Goal: Task Accomplishment & Management: Use online tool/utility

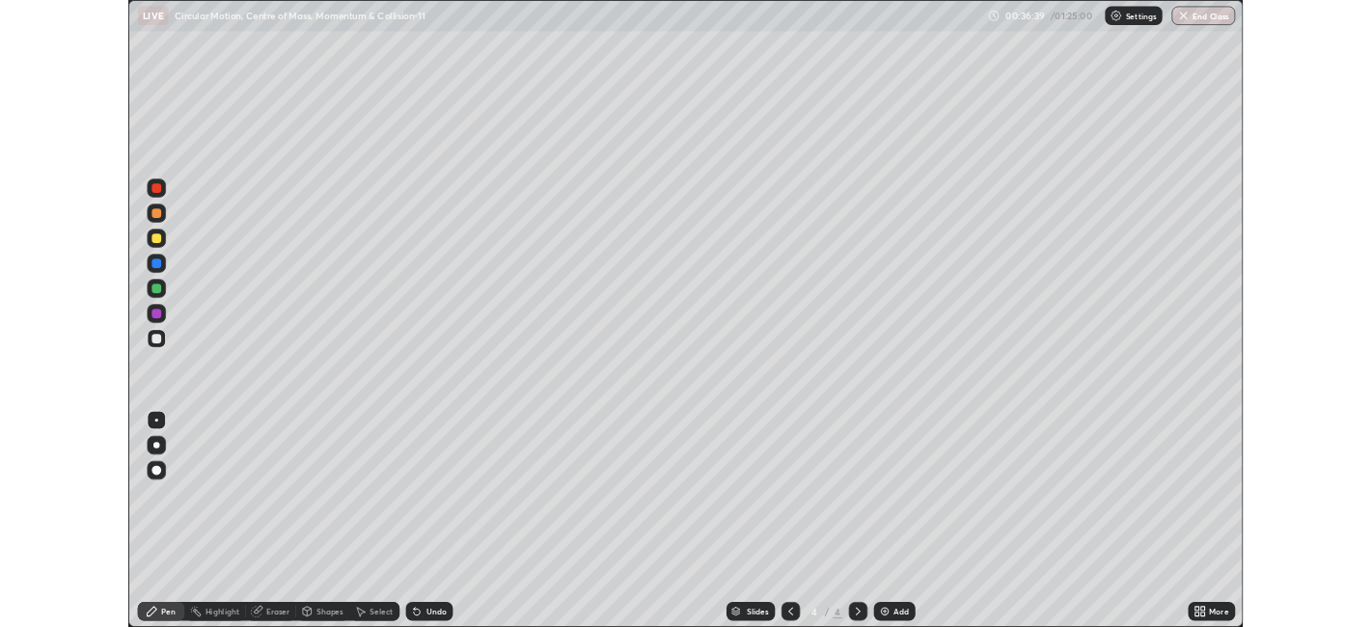
scroll to position [772, 1372]
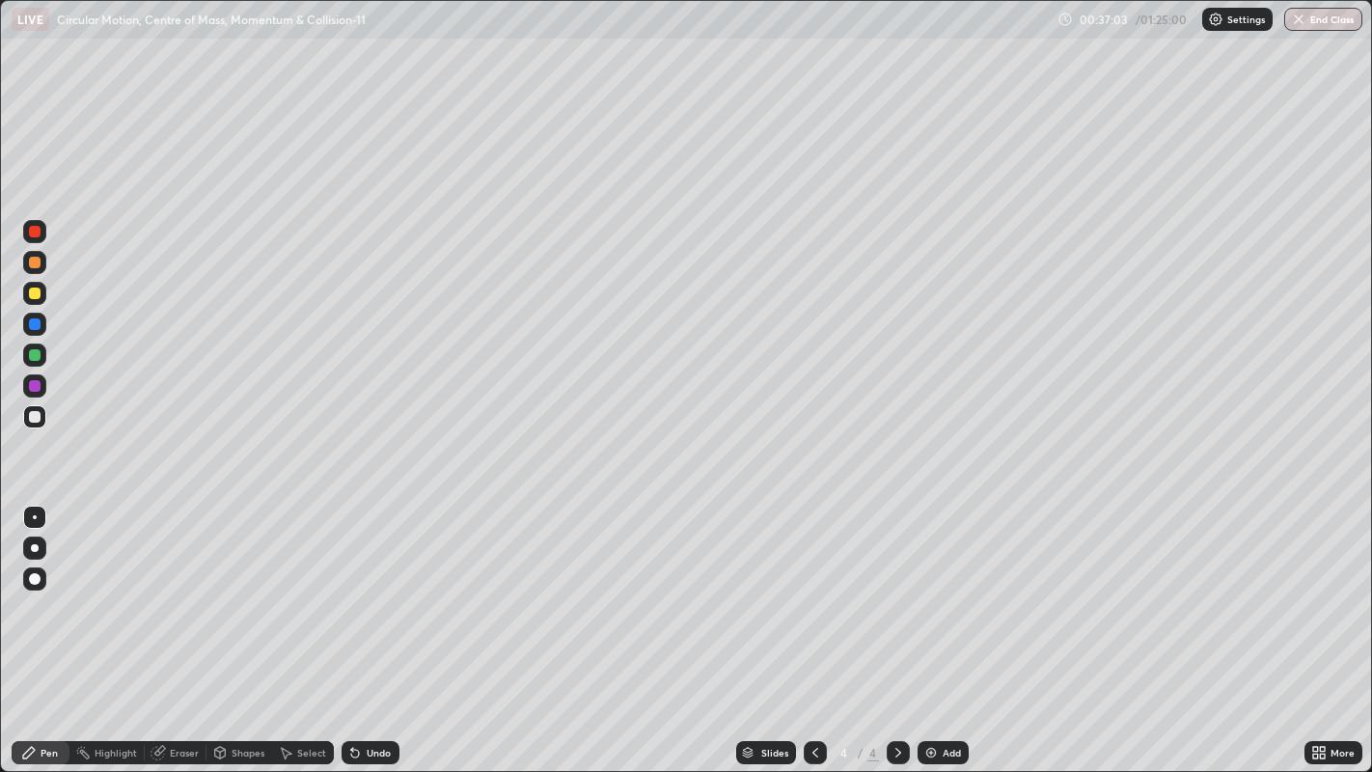
click at [33, 230] on div at bounding box center [35, 232] width 12 height 12
click at [368, 750] on div "Undo" at bounding box center [379, 753] width 24 height 10
click at [33, 265] on div at bounding box center [35, 263] width 12 height 12
click at [37, 327] on div at bounding box center [35, 324] width 12 height 12
click at [370, 749] on div "Undo" at bounding box center [379, 753] width 24 height 10
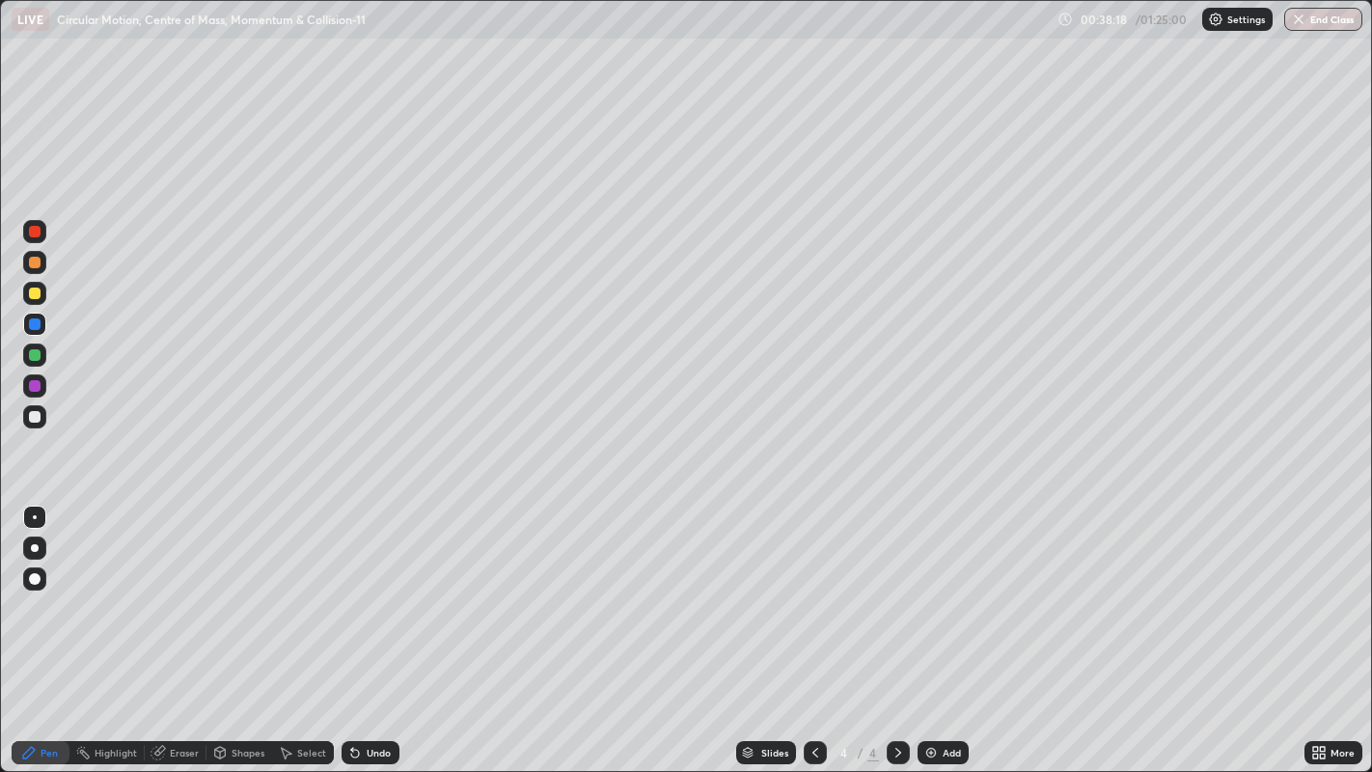
click at [372, 753] on div "Undo" at bounding box center [379, 753] width 24 height 10
click at [371, 750] on div "Undo" at bounding box center [379, 753] width 24 height 10
click at [356, 753] on icon at bounding box center [355, 754] width 8 height 8
click at [360, 755] on icon at bounding box center [354, 752] width 15 height 15
click at [359, 751] on icon at bounding box center [354, 752] width 15 height 15
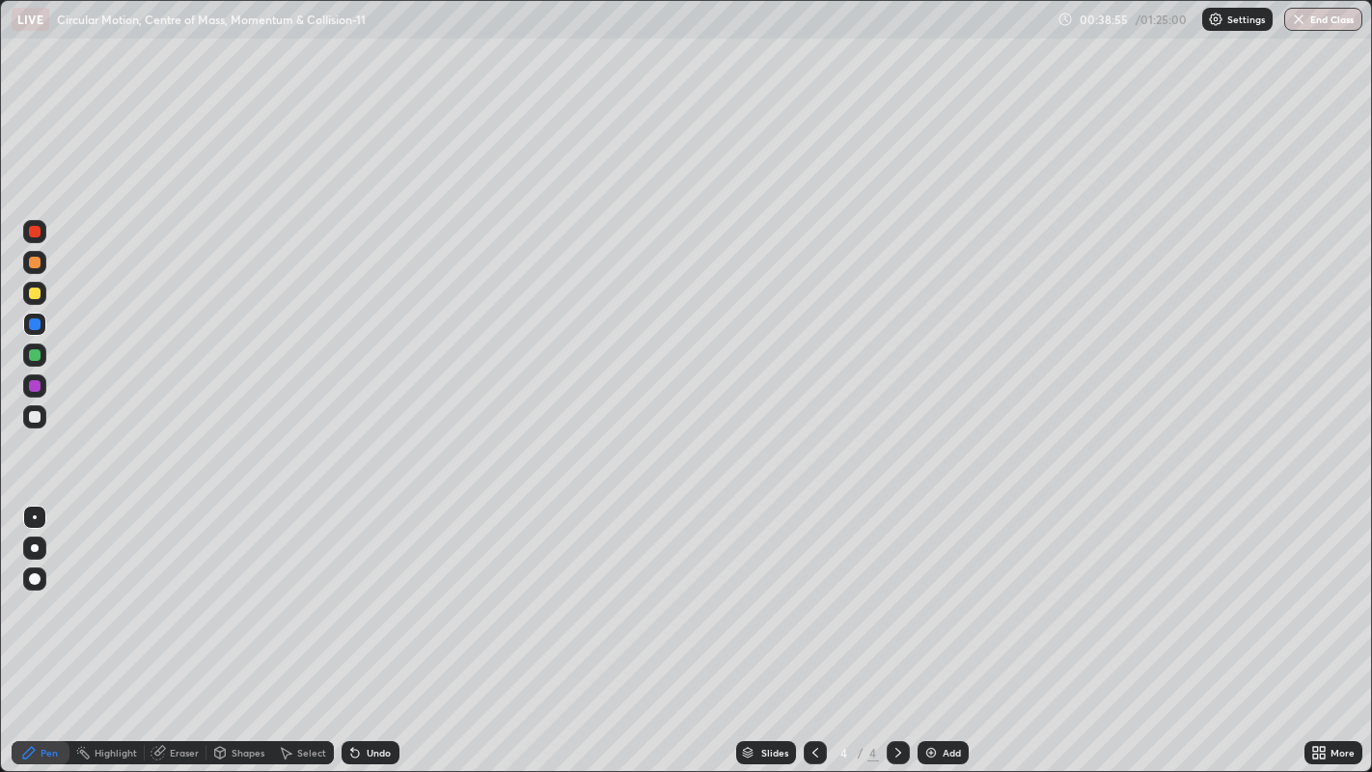
click at [381, 756] on div "Undo" at bounding box center [379, 753] width 24 height 10
click at [37, 386] on div at bounding box center [35, 386] width 12 height 12
click at [951, 753] on div "Add" at bounding box center [952, 753] width 18 height 10
click at [34, 417] on div at bounding box center [35, 417] width 12 height 12
click at [33, 389] on div at bounding box center [35, 386] width 12 height 12
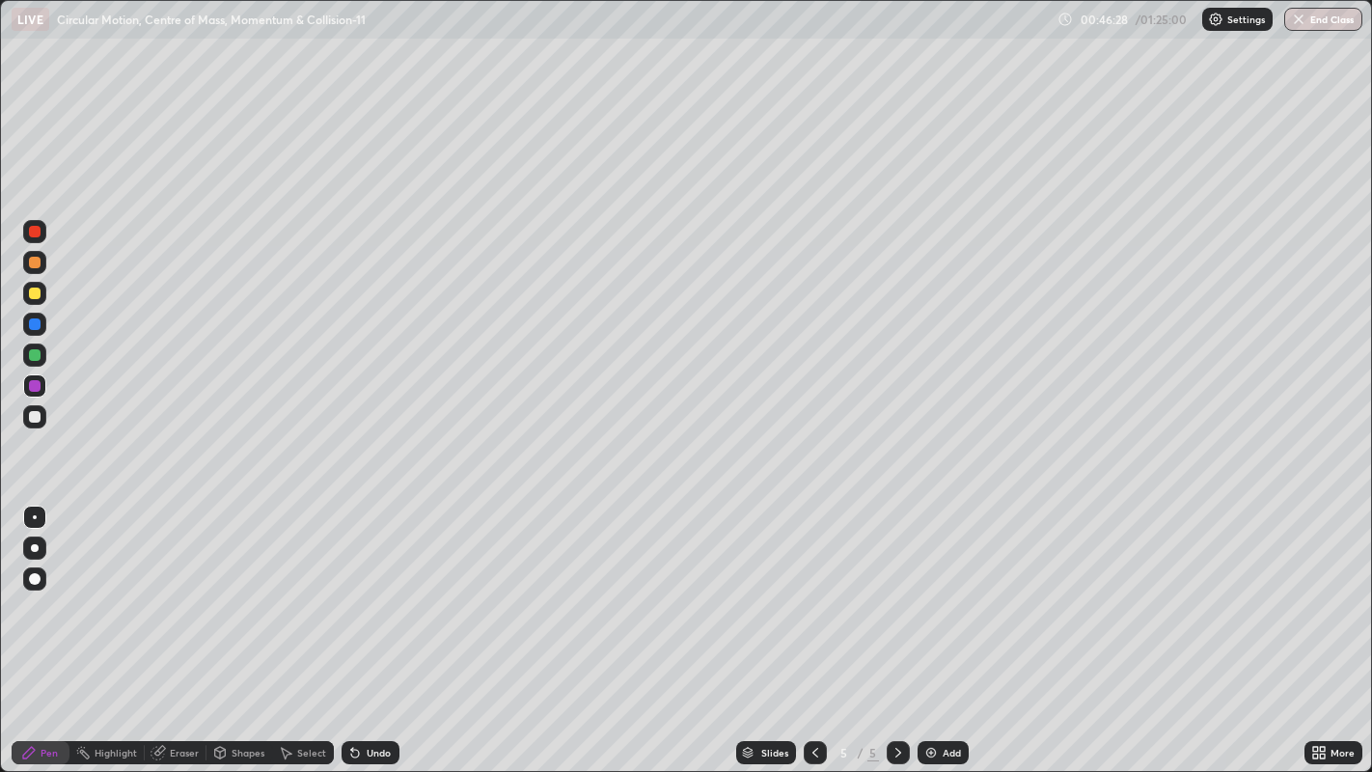
click at [36, 233] on div at bounding box center [35, 232] width 12 height 12
click at [36, 293] on div at bounding box center [35, 294] width 12 height 12
click at [943, 756] on div "Add" at bounding box center [952, 753] width 18 height 10
click at [40, 230] on div at bounding box center [35, 232] width 12 height 12
click at [33, 296] on div at bounding box center [35, 294] width 12 height 12
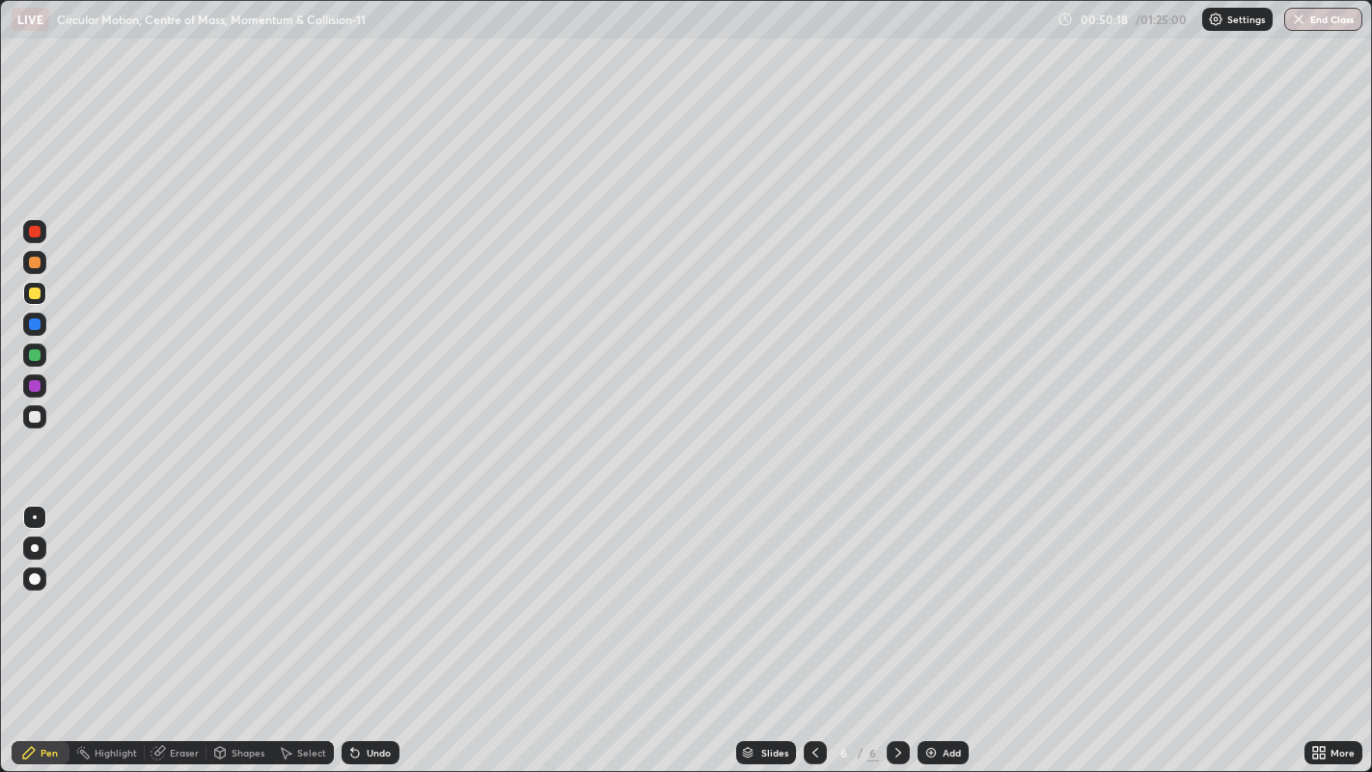
click at [37, 421] on div at bounding box center [35, 417] width 12 height 12
click at [387, 758] on div "Undo" at bounding box center [371, 752] width 58 height 23
click at [392, 758] on div "Undo" at bounding box center [371, 752] width 58 height 23
click at [388, 753] on div "Undo" at bounding box center [379, 753] width 24 height 10
click at [32, 294] on div at bounding box center [35, 294] width 12 height 12
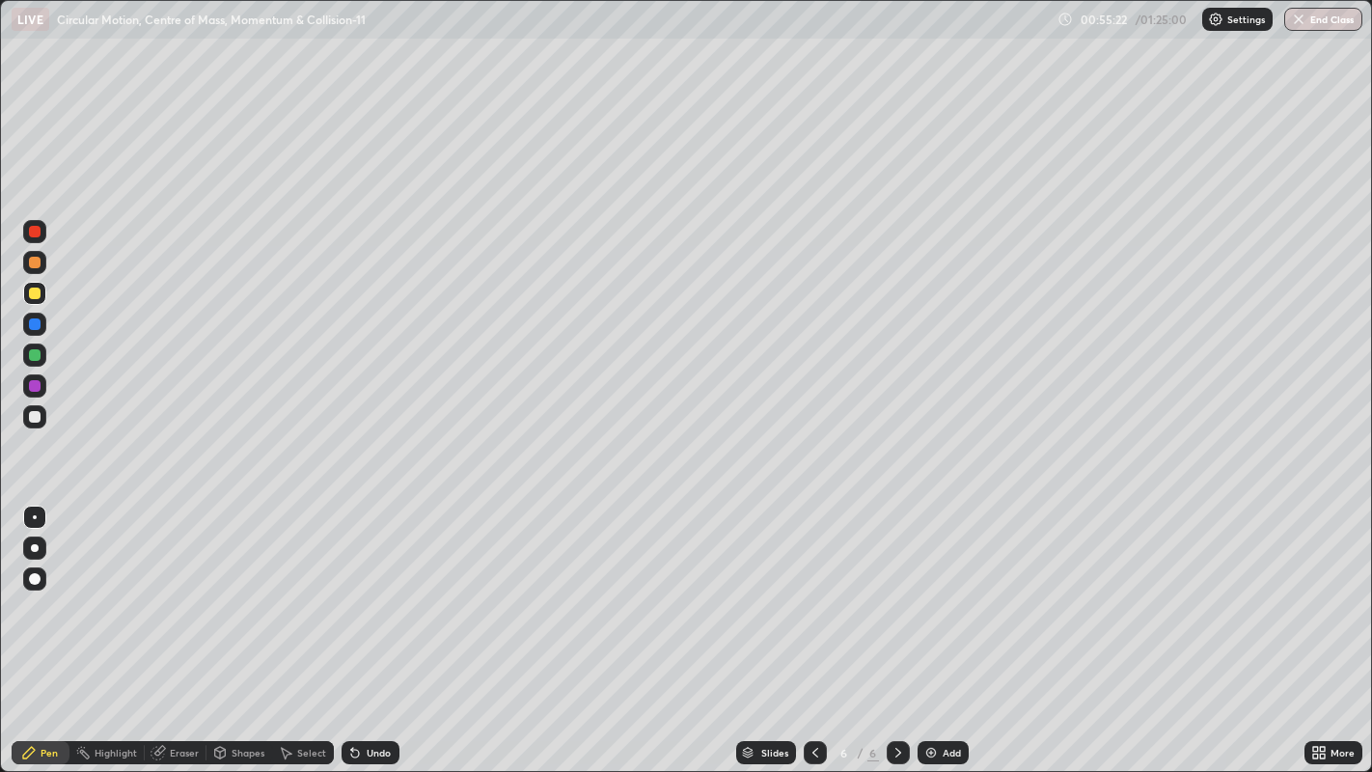
click at [384, 756] on div "Undo" at bounding box center [379, 753] width 24 height 10
click at [389, 756] on div "Undo" at bounding box center [379, 753] width 24 height 10
click at [29, 357] on div at bounding box center [35, 355] width 12 height 12
click at [32, 294] on div at bounding box center [35, 294] width 12 height 12
click at [300, 755] on div "Select" at bounding box center [311, 753] width 29 height 10
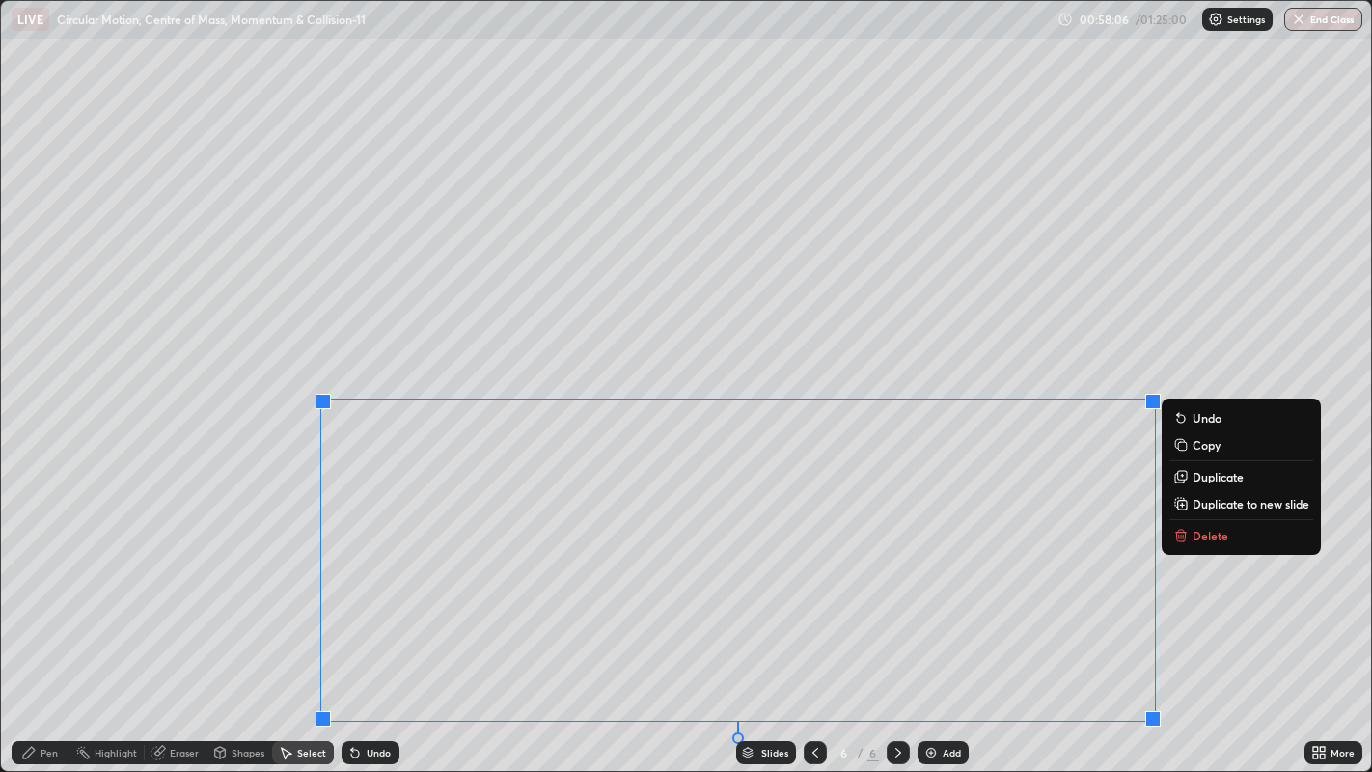
click at [268, 644] on div "0 ° Undo Copy Duplicate Duplicate to new slide Delete" at bounding box center [686, 386] width 1371 height 771
click at [288, 632] on div "0 ° Undo Copy Duplicate Duplicate to new slide Delete" at bounding box center [686, 386] width 1371 height 771
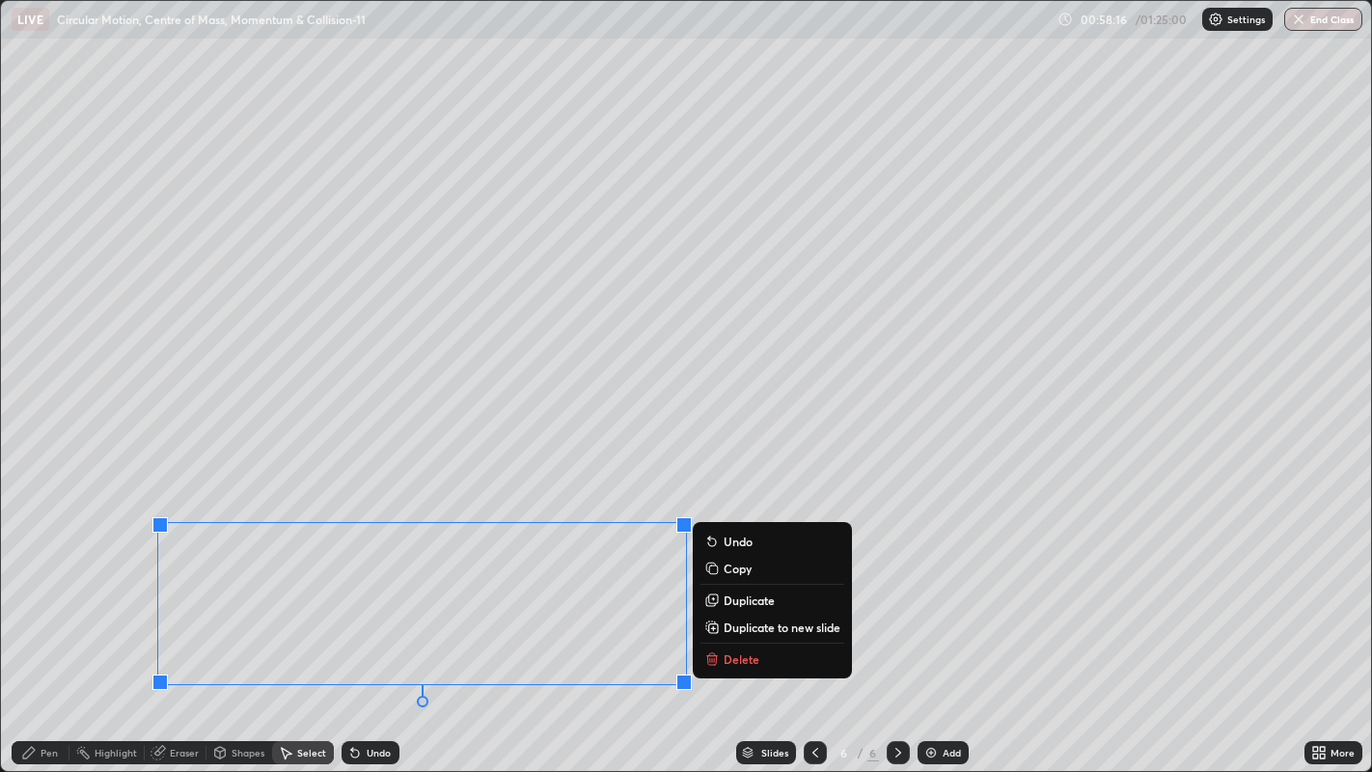
click at [103, 753] on div "Highlight" at bounding box center [116, 753] width 42 height 10
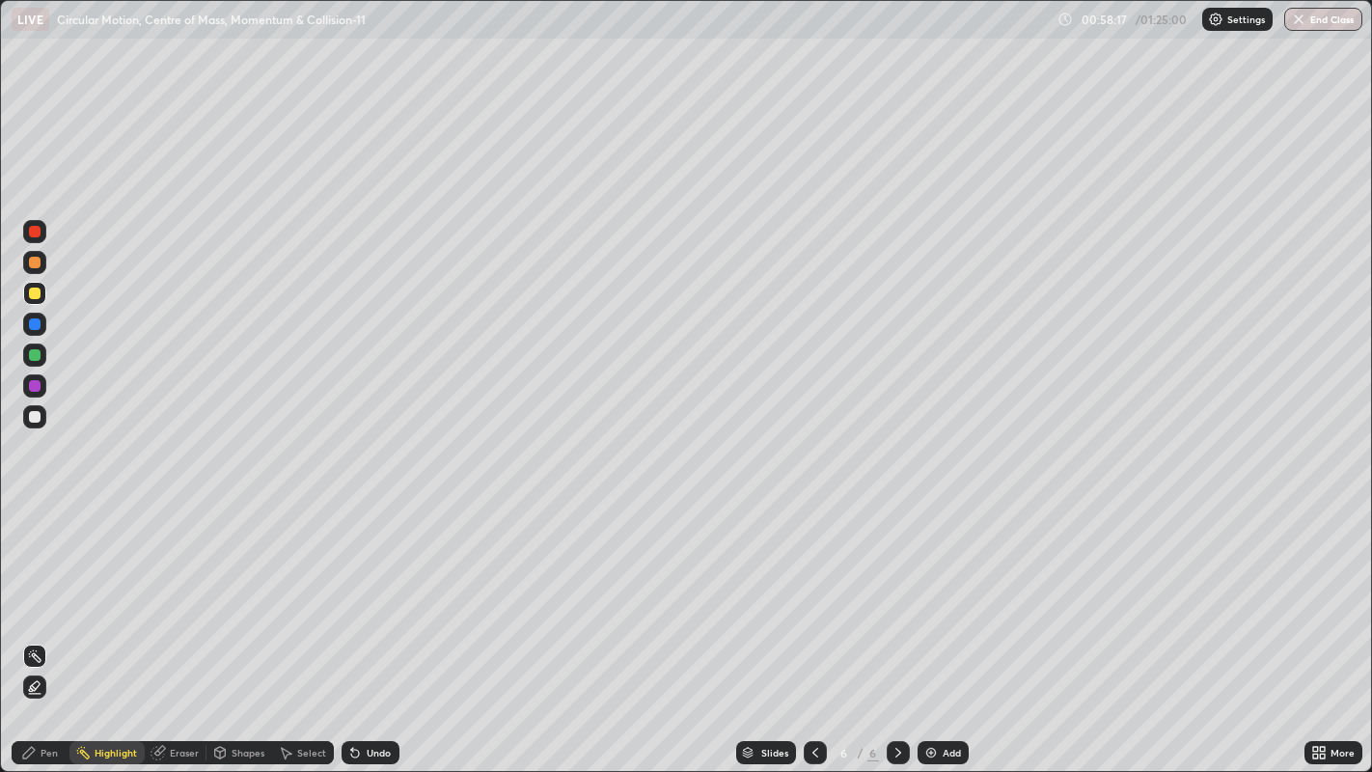
click at [175, 755] on div "Eraser" at bounding box center [184, 753] width 29 height 10
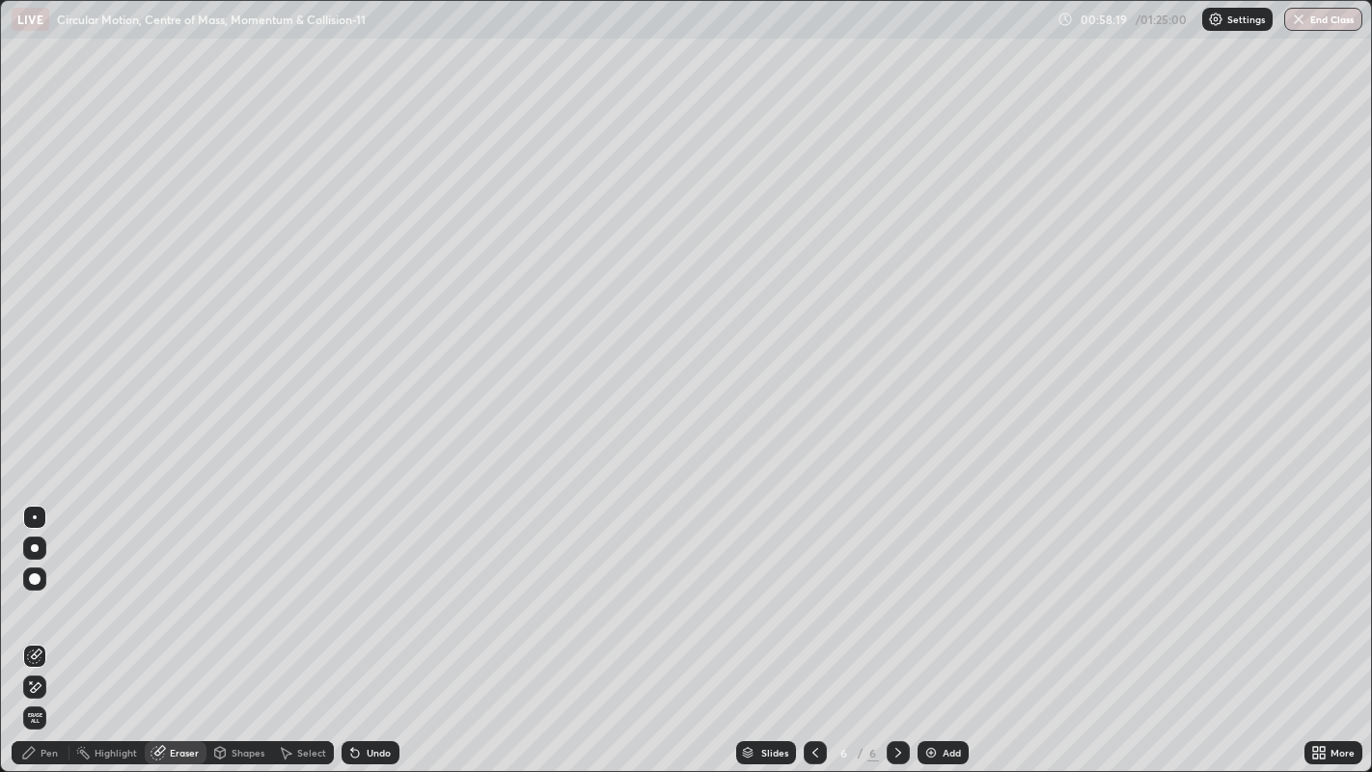
click at [38, 757] on div "Pen" at bounding box center [41, 752] width 58 height 23
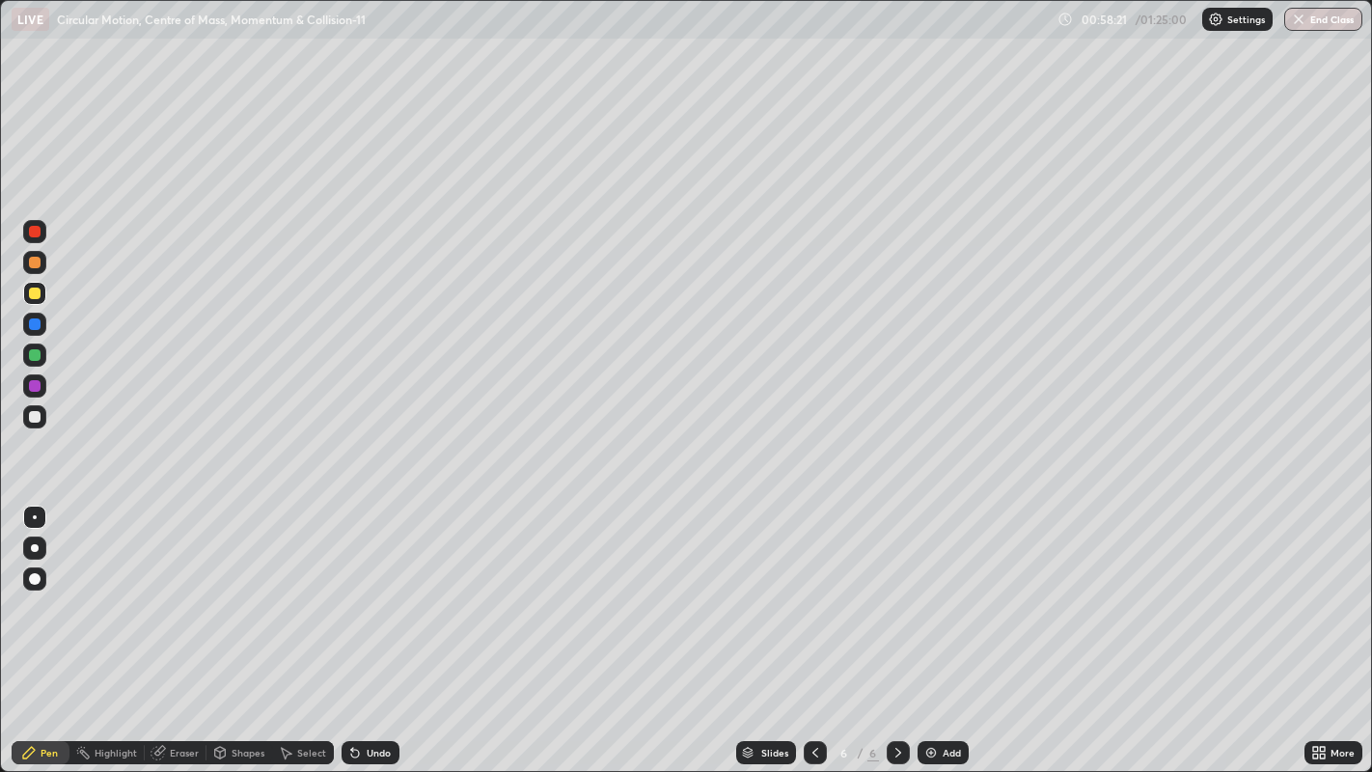
click at [171, 755] on div "Eraser" at bounding box center [184, 753] width 29 height 10
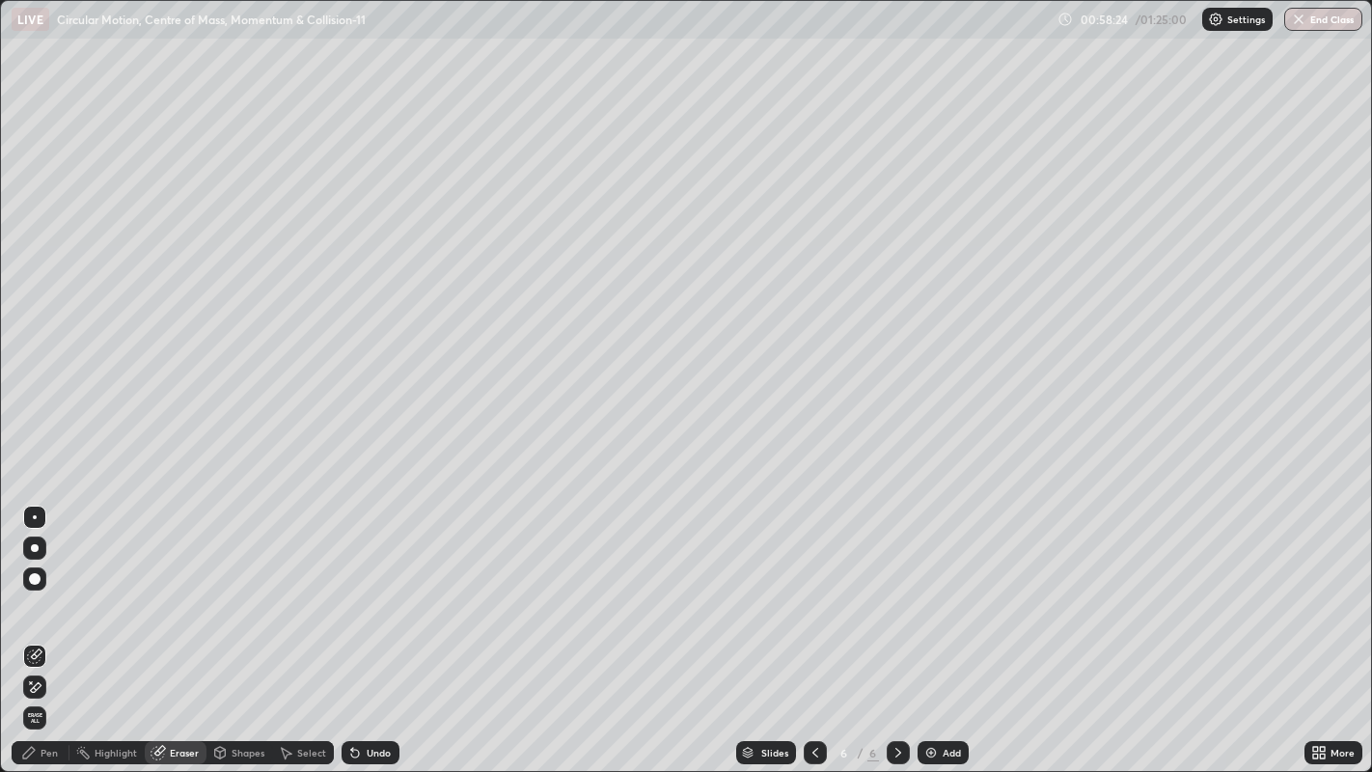
click at [36, 762] on div "Pen" at bounding box center [41, 752] width 58 height 23
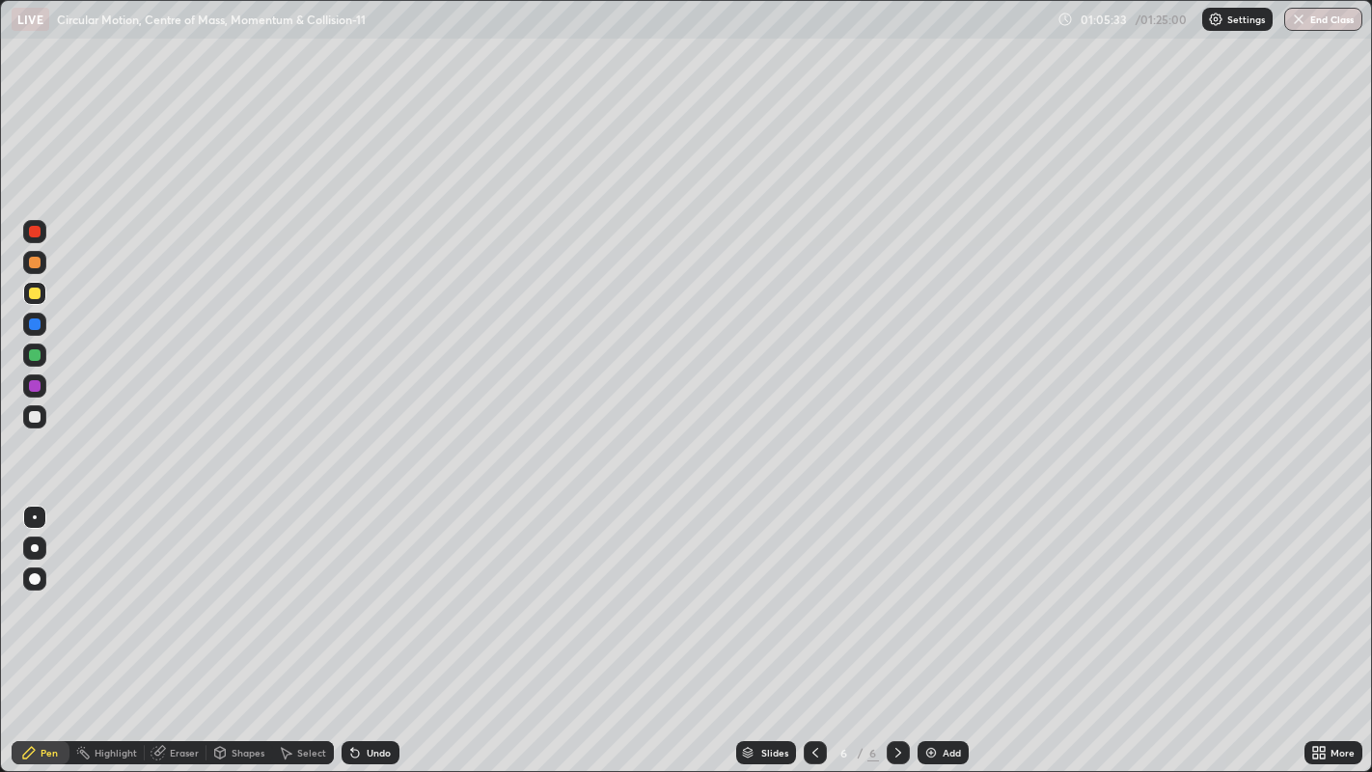
click at [1311, 28] on button "End Class" at bounding box center [1323, 19] width 78 height 23
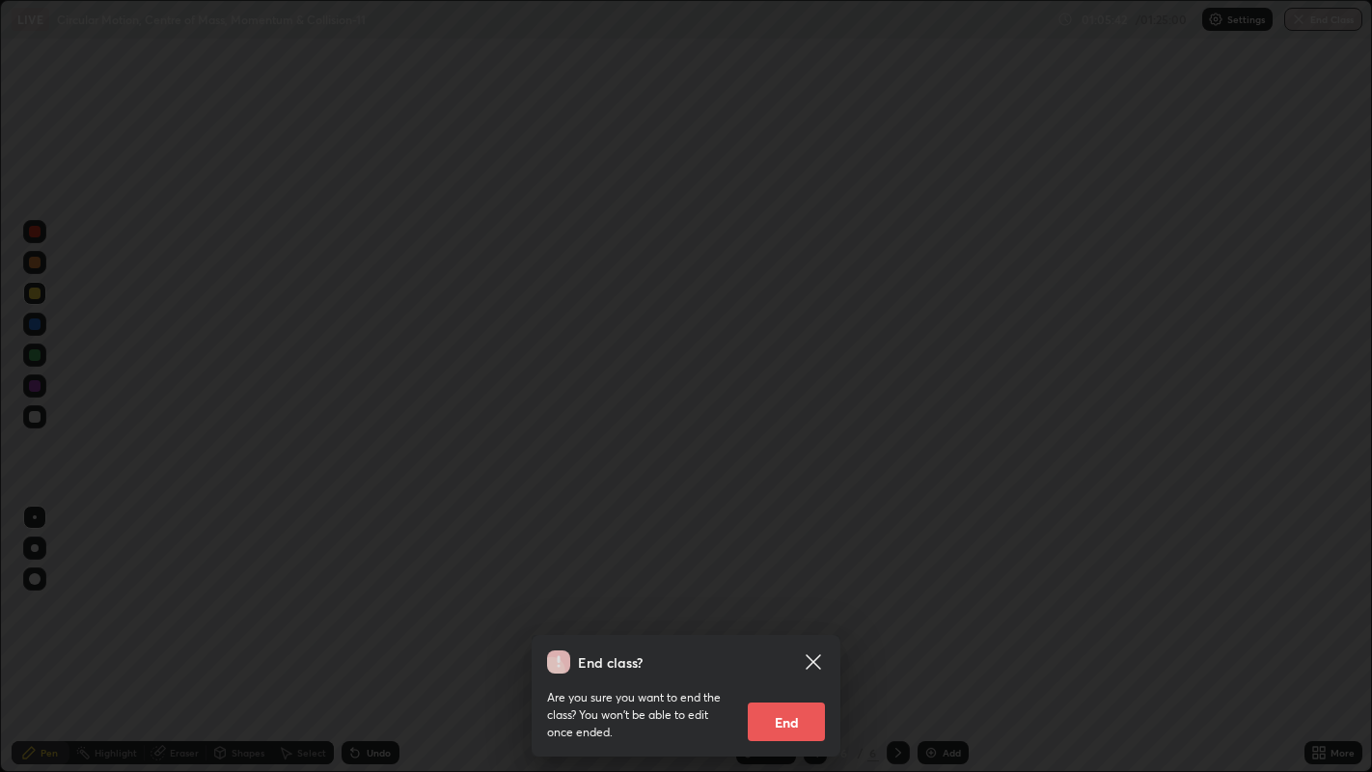
click at [715, 554] on div "End class? Are you sure you want to end the class? You won’t be able to edit on…" at bounding box center [686, 386] width 1372 height 772
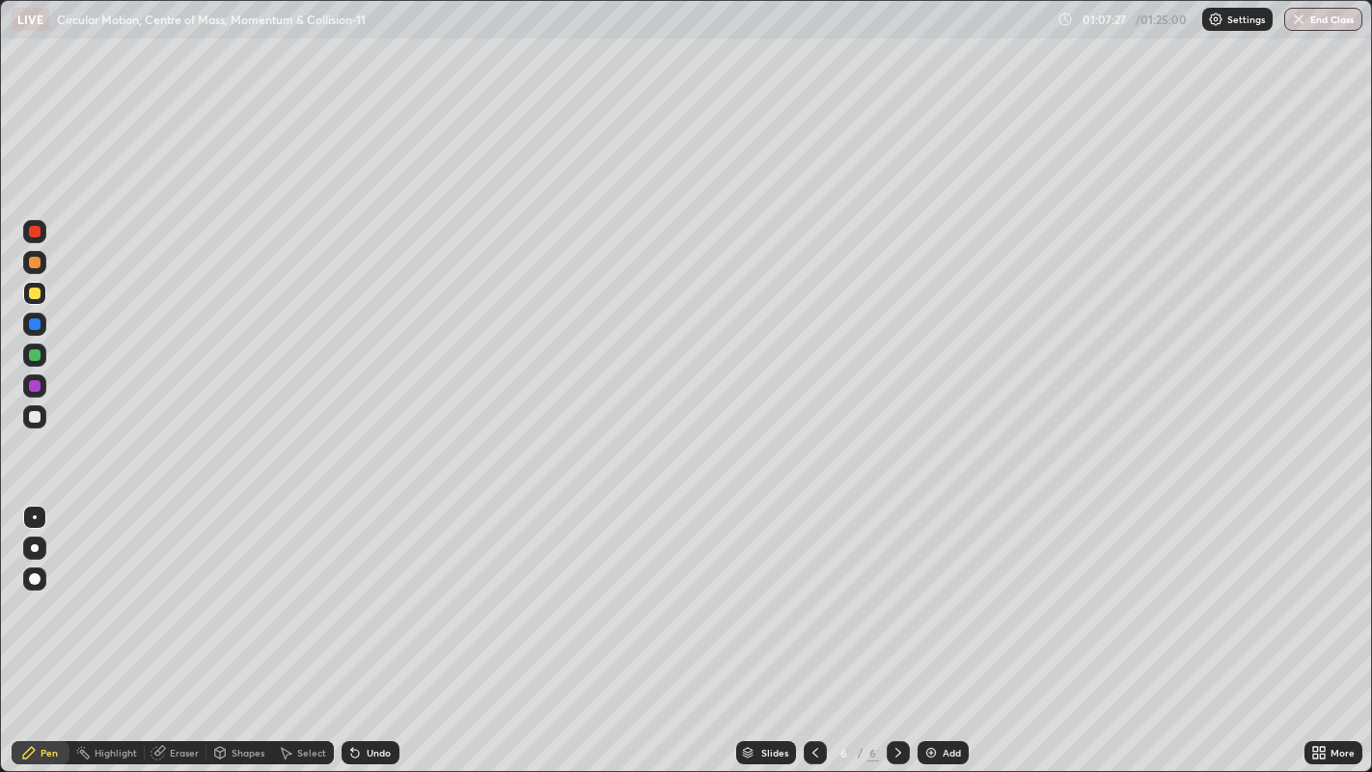
click at [1312, 21] on button "End Class" at bounding box center [1323, 19] width 78 height 23
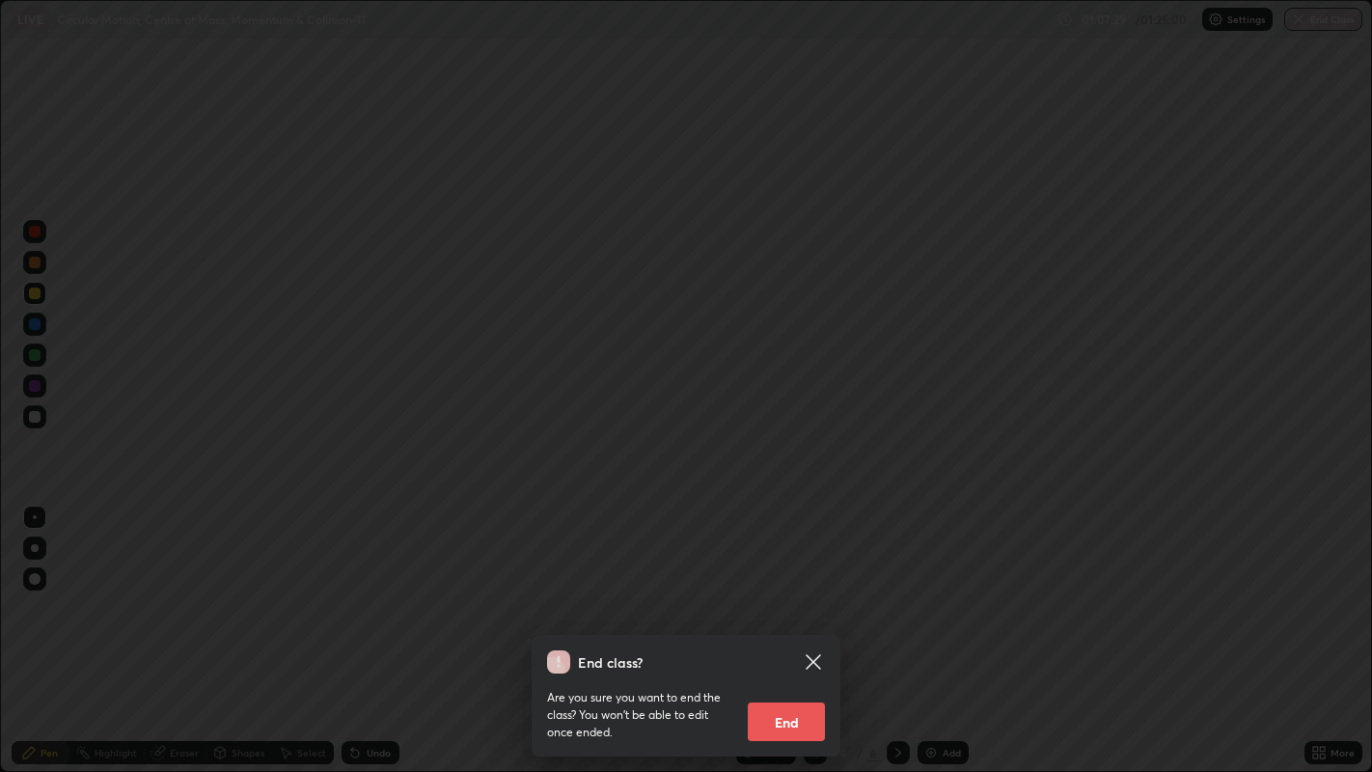
click at [793, 723] on button "End" at bounding box center [786, 721] width 77 height 39
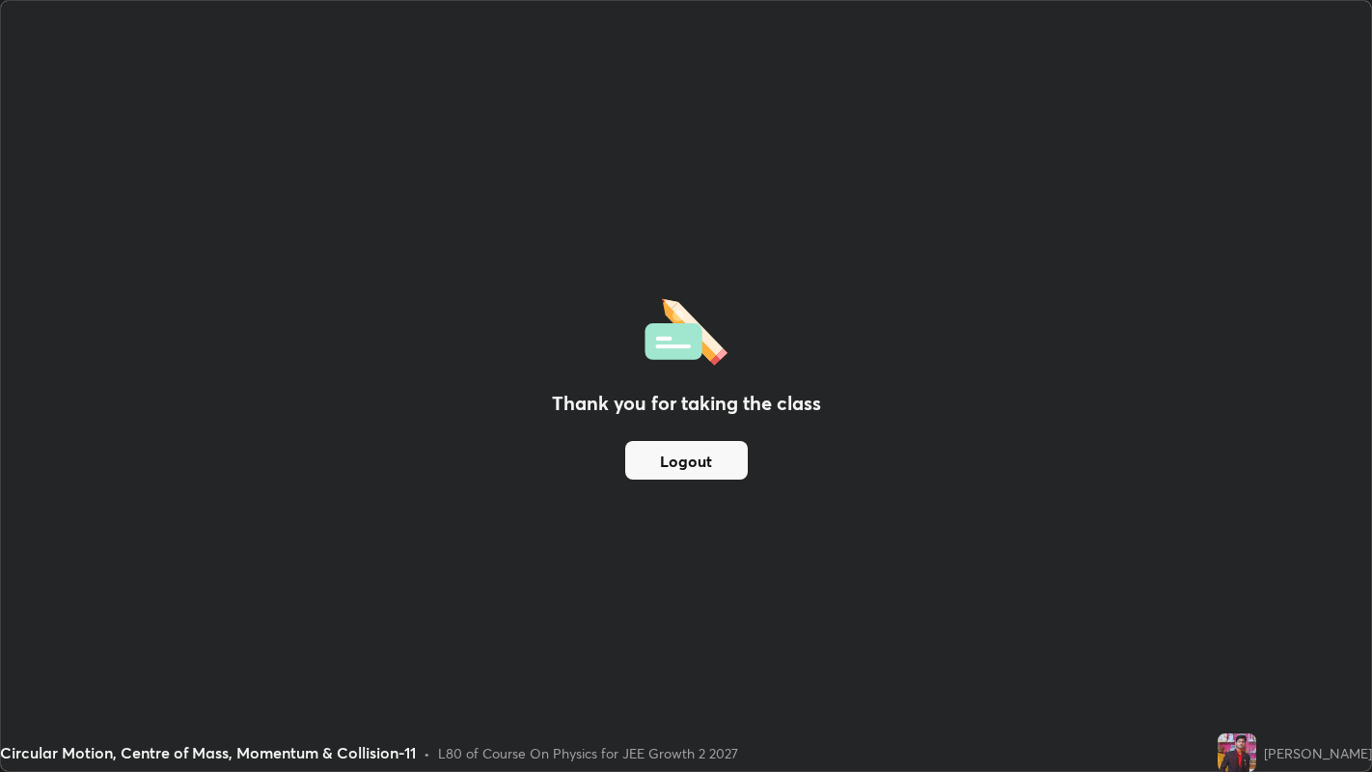
click at [716, 460] on button "Logout" at bounding box center [686, 460] width 123 height 39
click at [724, 465] on button "Logout" at bounding box center [686, 460] width 123 height 39
click at [718, 467] on button "Logout" at bounding box center [686, 460] width 123 height 39
click at [712, 469] on button "Logout" at bounding box center [686, 460] width 123 height 39
click at [699, 471] on button "Logout" at bounding box center [686, 460] width 123 height 39
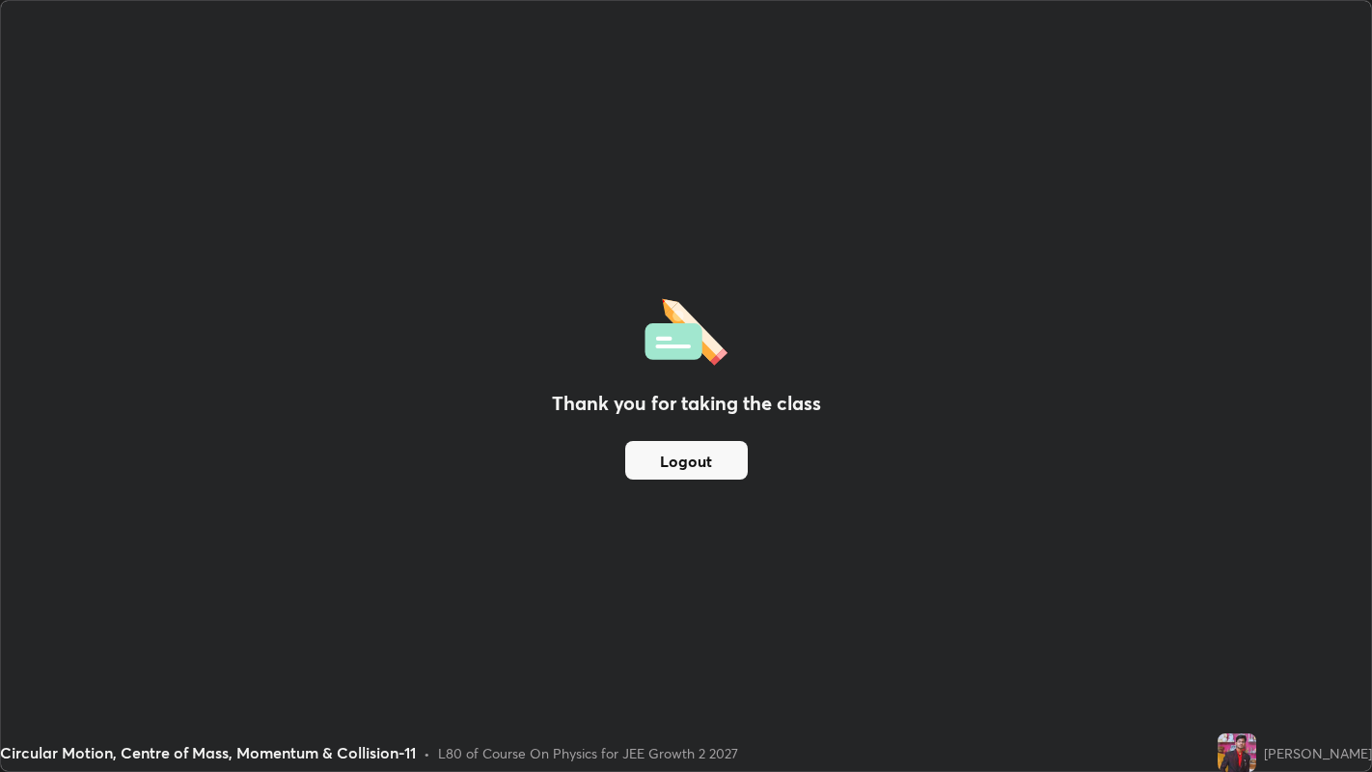
click at [712, 467] on button "Logout" at bounding box center [686, 460] width 123 height 39
click at [712, 465] on button "Logout" at bounding box center [686, 460] width 123 height 39
click at [716, 464] on button "Logout" at bounding box center [686, 460] width 123 height 39
click at [717, 463] on button "Logout" at bounding box center [686, 460] width 123 height 39
click at [720, 462] on button "Logout" at bounding box center [686, 460] width 123 height 39
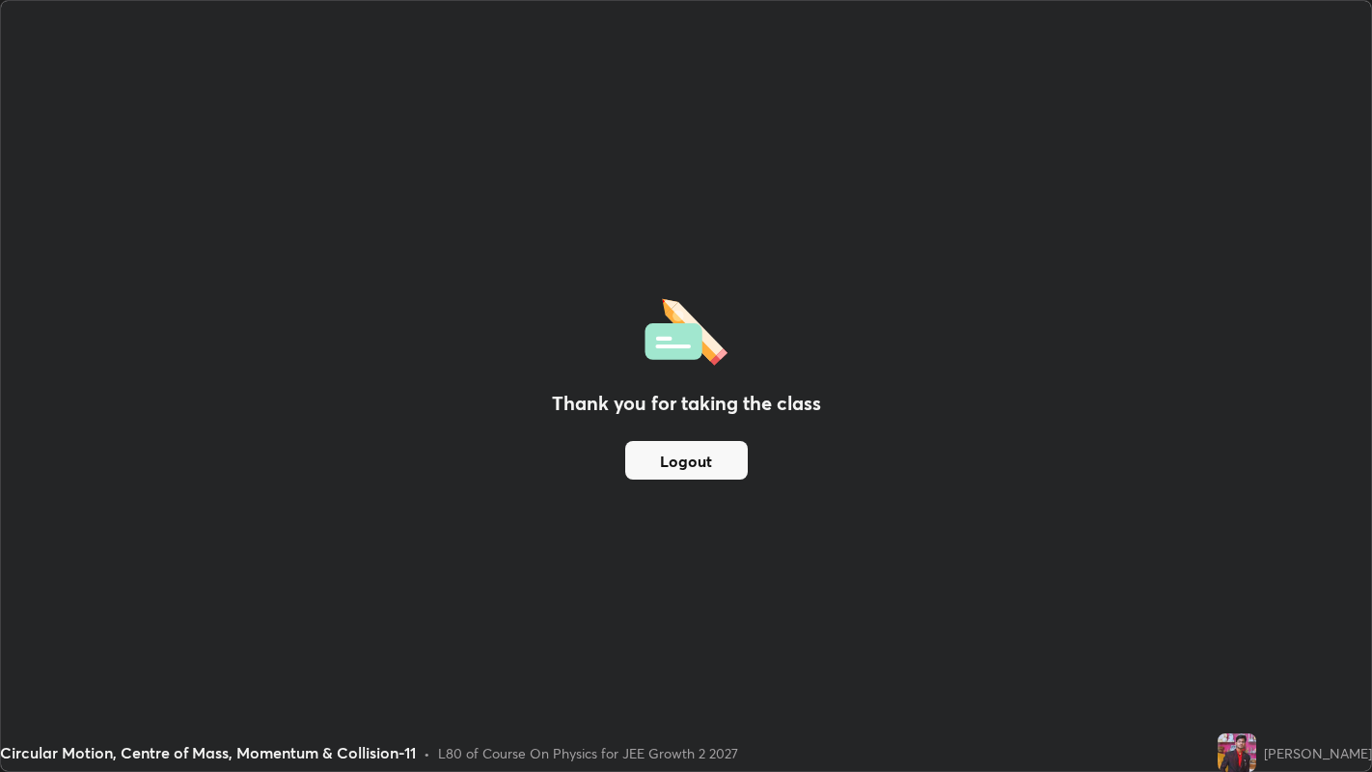
click at [718, 465] on button "Logout" at bounding box center [686, 460] width 123 height 39
click at [713, 465] on button "Logout" at bounding box center [686, 460] width 123 height 39
click at [711, 467] on button "Logout" at bounding box center [686, 460] width 123 height 39
click at [712, 472] on button "Logout" at bounding box center [686, 460] width 123 height 39
click at [715, 470] on button "Logout" at bounding box center [686, 460] width 123 height 39
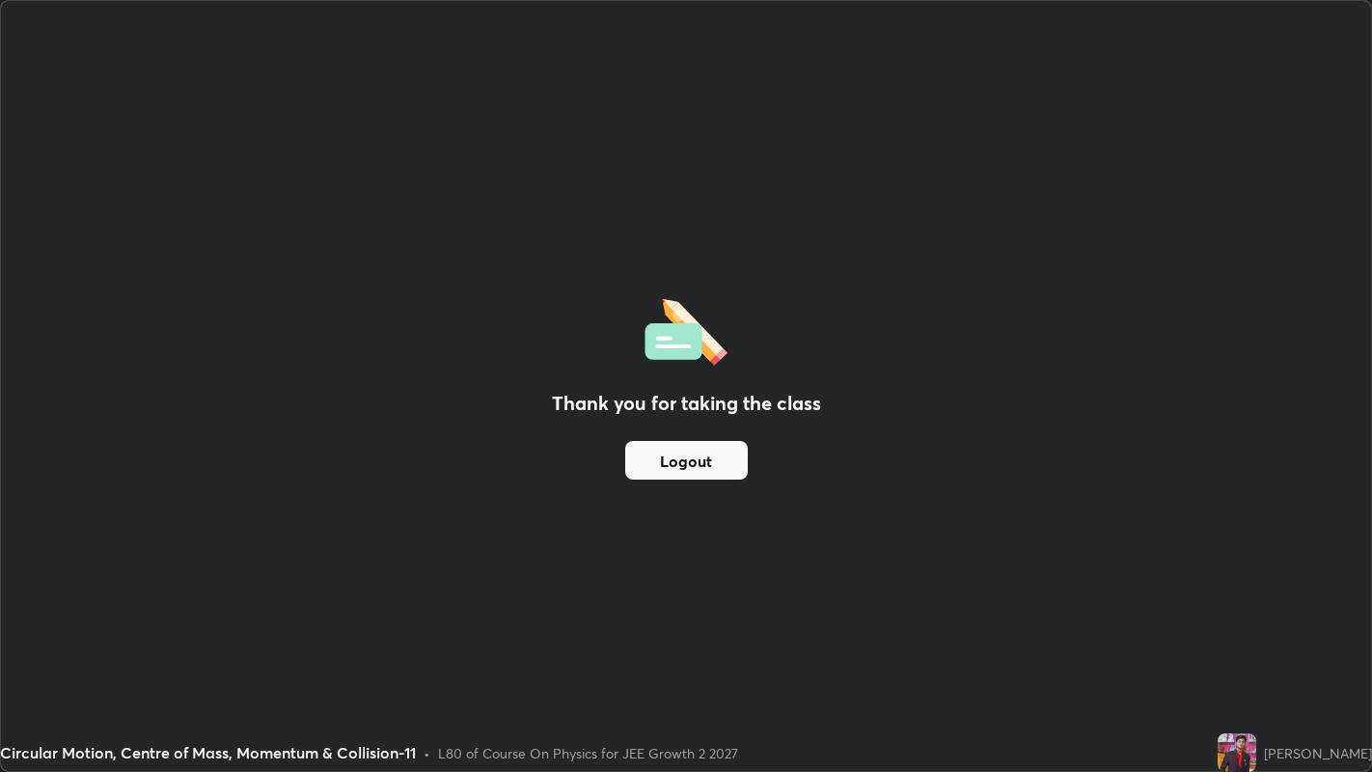
click at [714, 476] on button "Logout" at bounding box center [686, 460] width 123 height 39
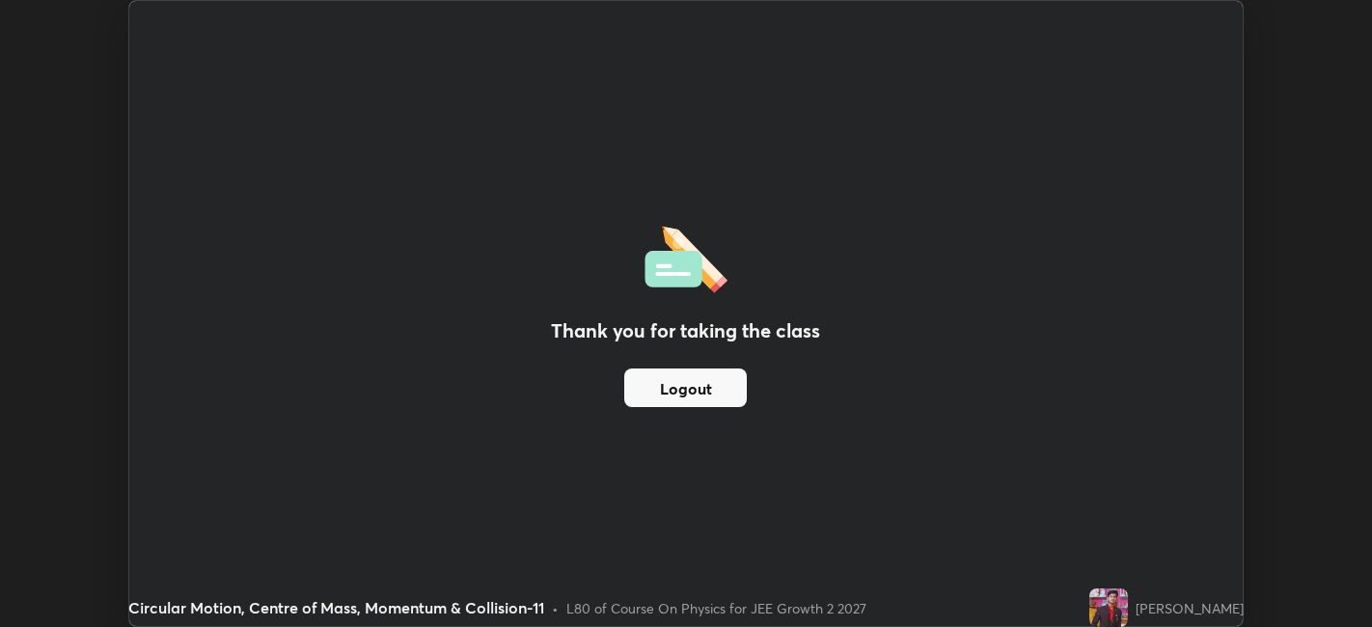
scroll to position [95856, 95110]
click at [716, 393] on button "Logout" at bounding box center [685, 388] width 123 height 39
